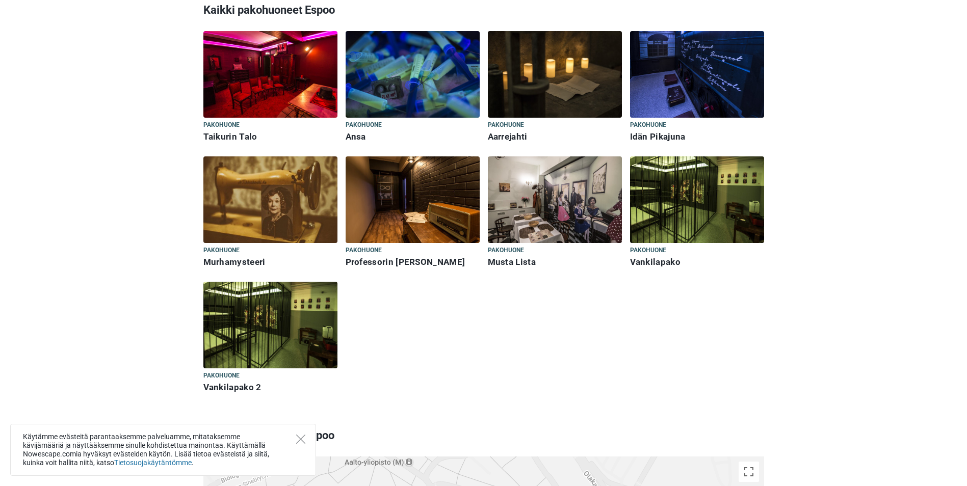
scroll to position [357, 0]
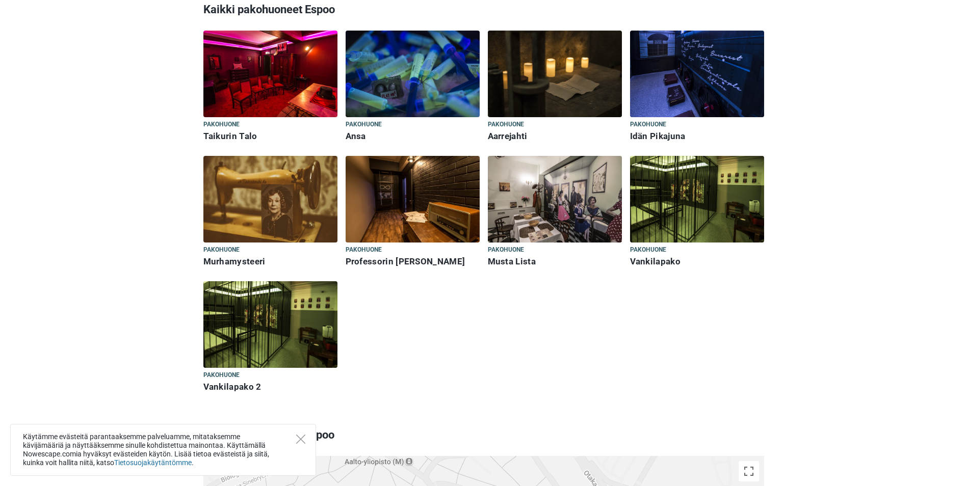
click at [695, 208] on img at bounding box center [697, 199] width 134 height 87
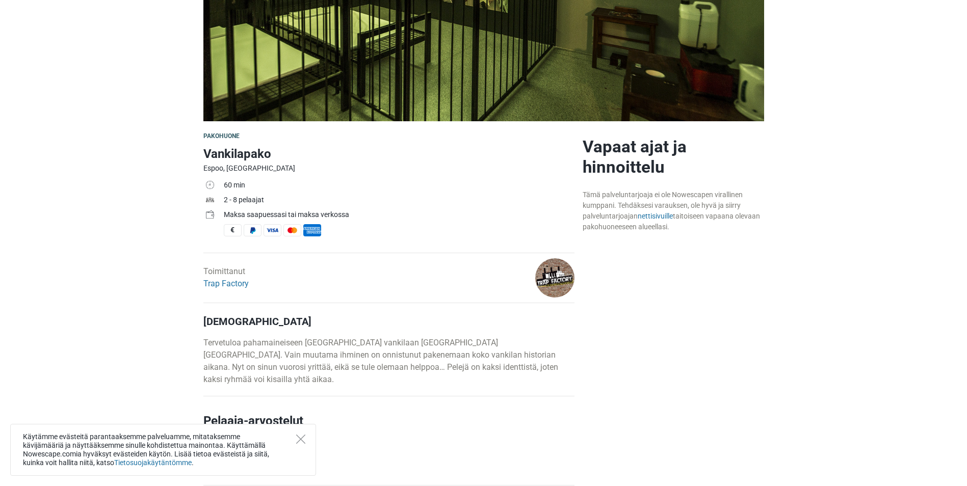
scroll to position [204, 0]
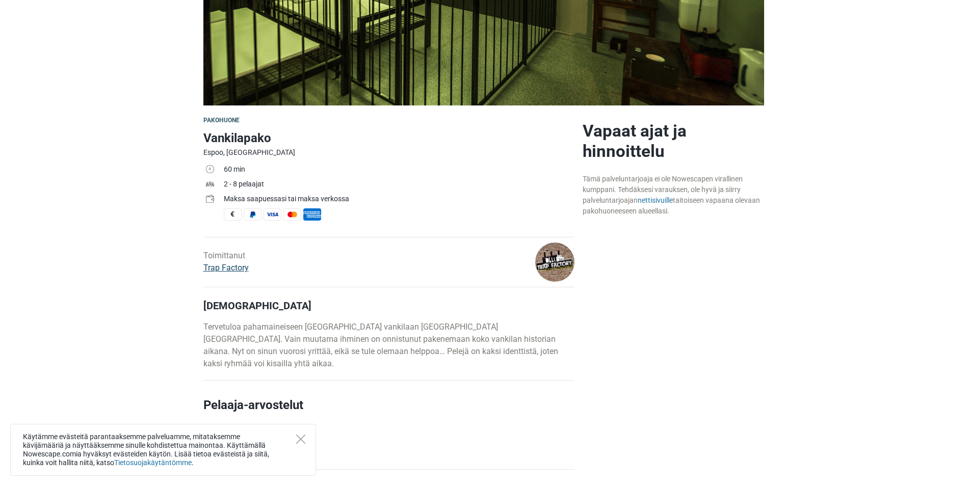
click at [225, 268] on link "Trap Factory" at bounding box center [225, 268] width 45 height 10
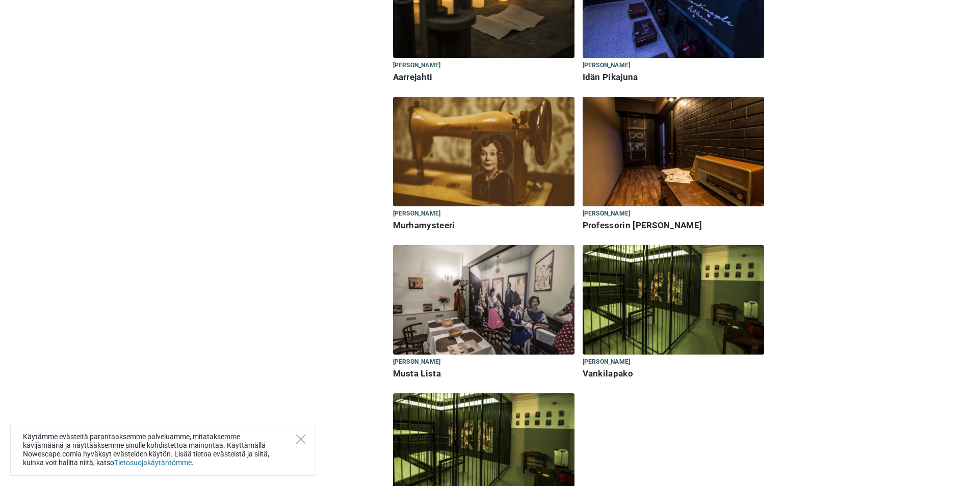
scroll to position [306, 0]
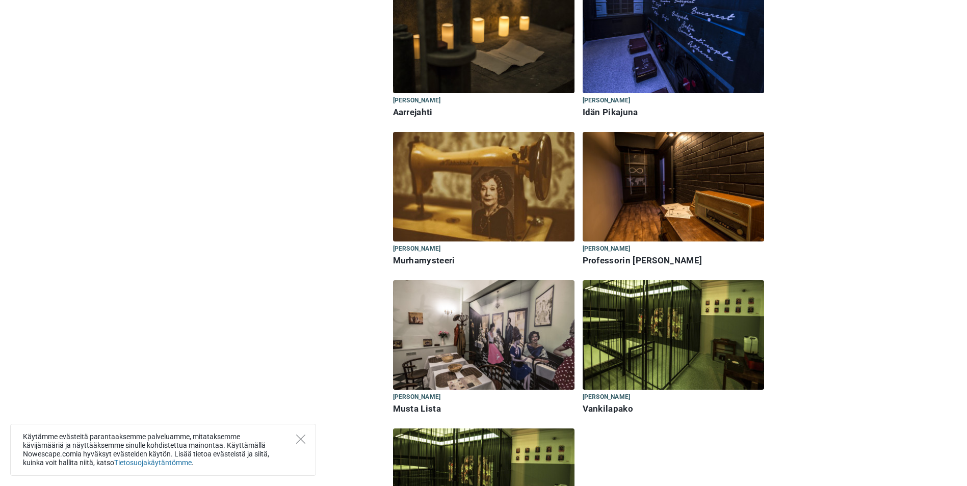
click at [643, 337] on img at bounding box center [674, 335] width 182 height 110
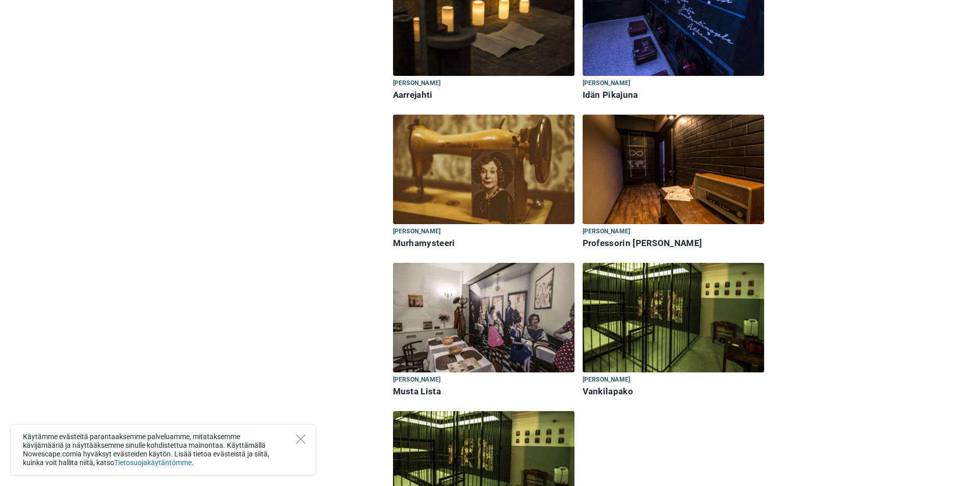
scroll to position [408, 0]
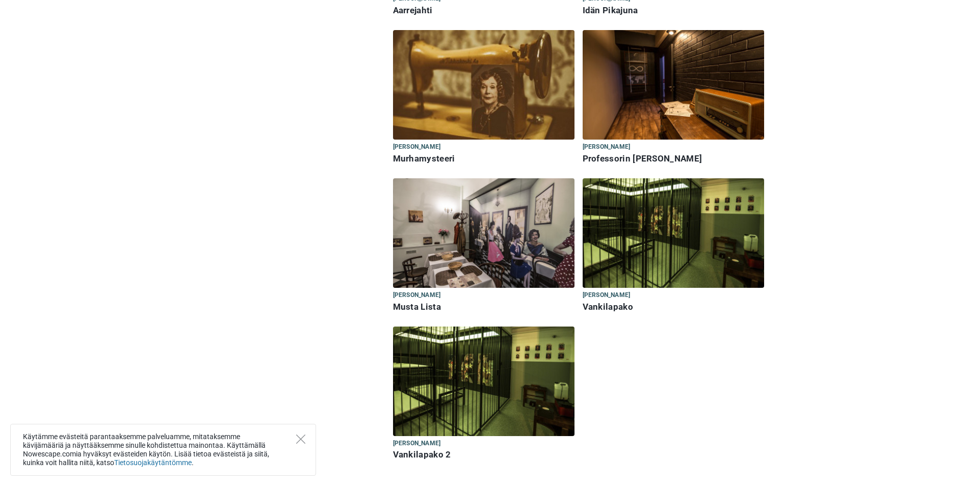
click at [648, 223] on img at bounding box center [674, 233] width 182 height 110
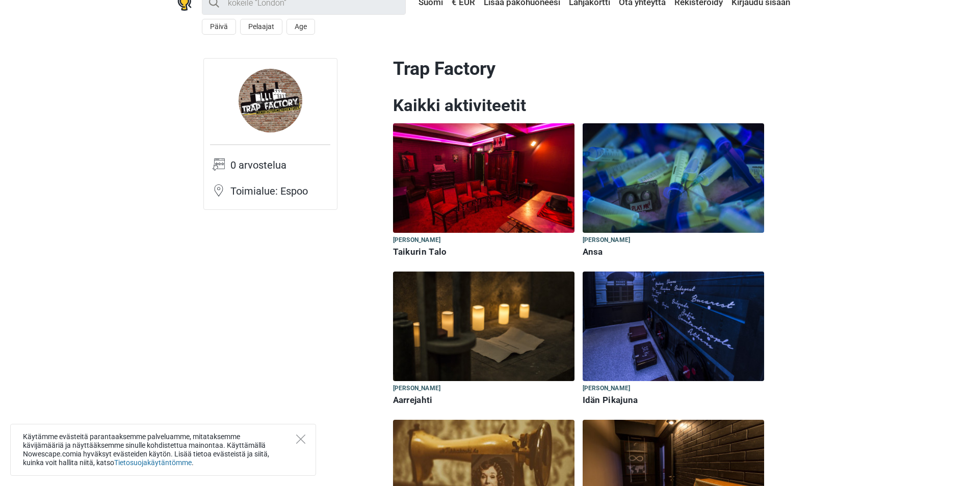
scroll to position [0, 0]
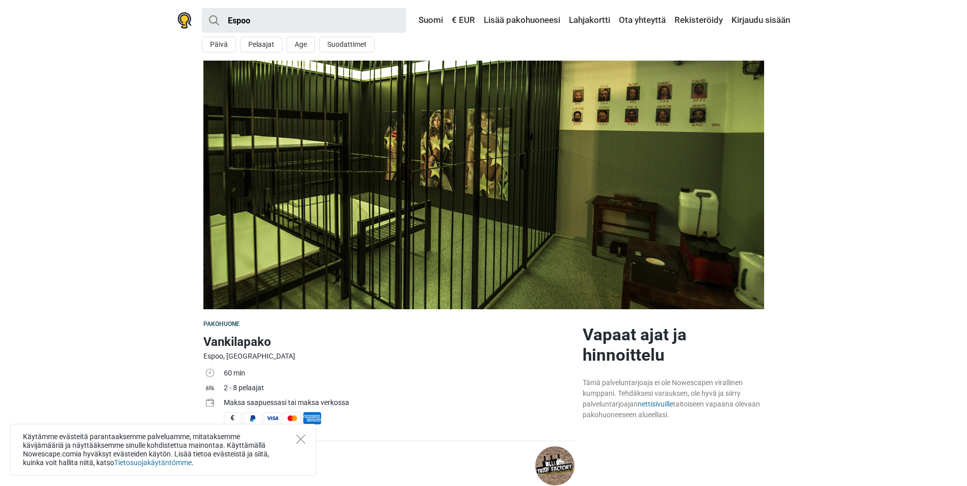
click at [547, 459] on img at bounding box center [554, 466] width 39 height 39
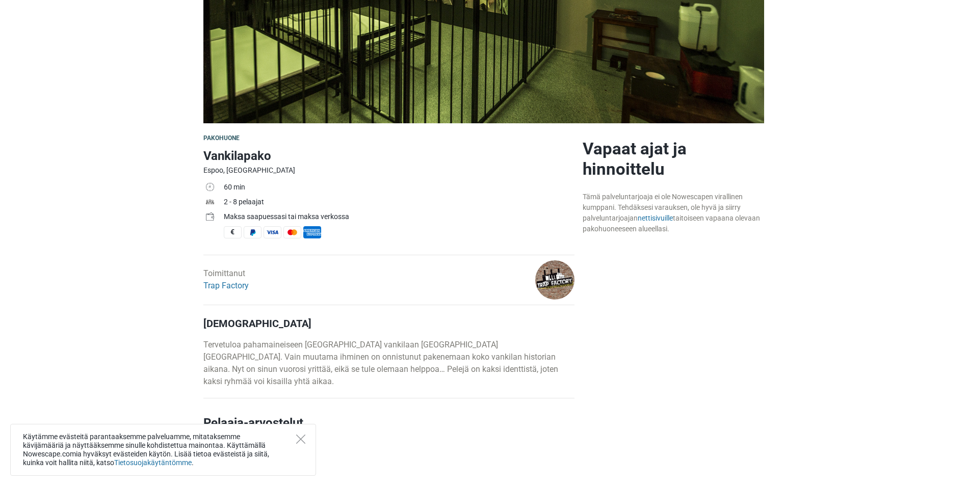
scroll to position [204, 0]
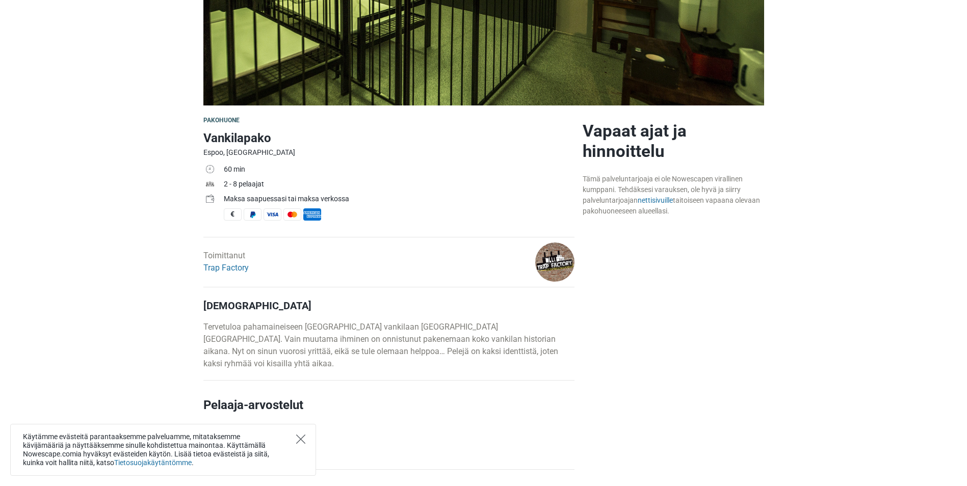
click at [301, 439] on icon "Close" at bounding box center [300, 439] width 9 height 9
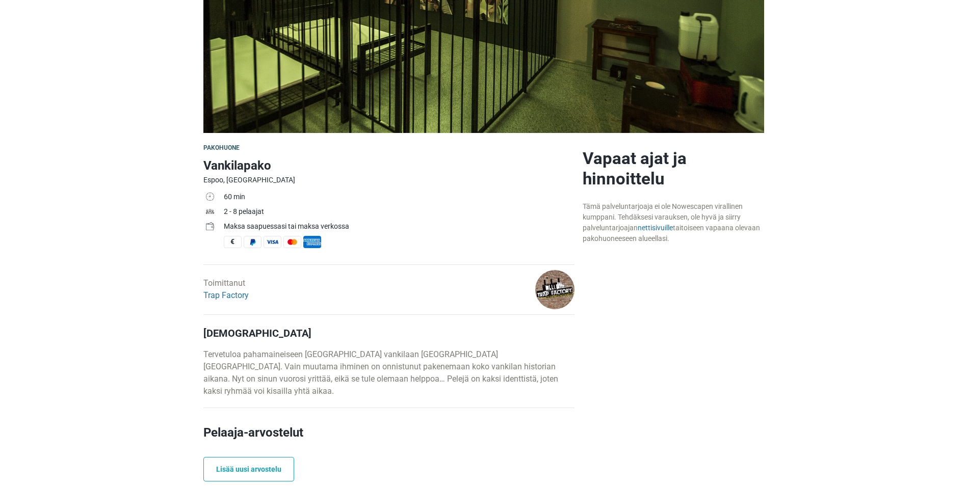
scroll to position [0, 0]
